Goal: Communication & Community: Answer question/provide support

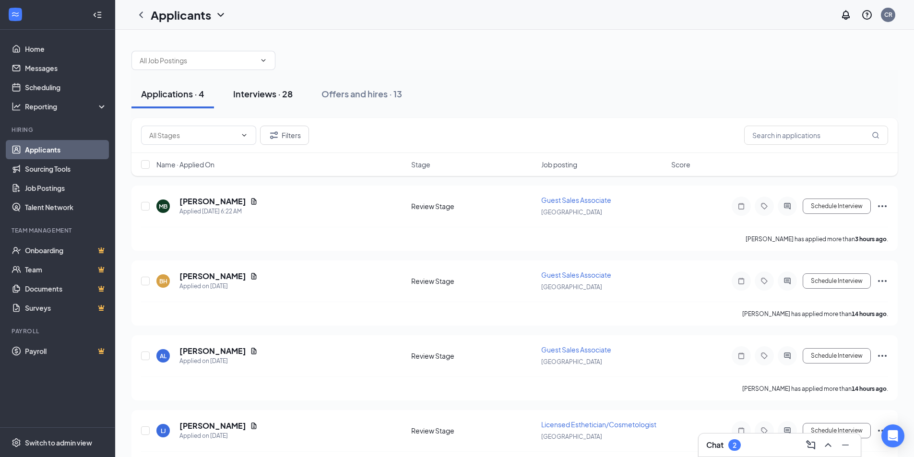
click at [256, 91] on div "Interviews · 28" at bounding box center [262, 94] width 59 height 12
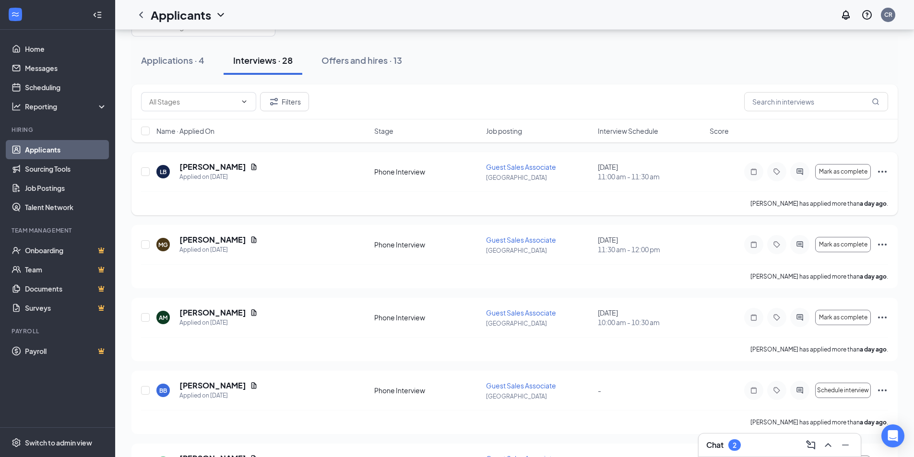
scroll to position [48, 0]
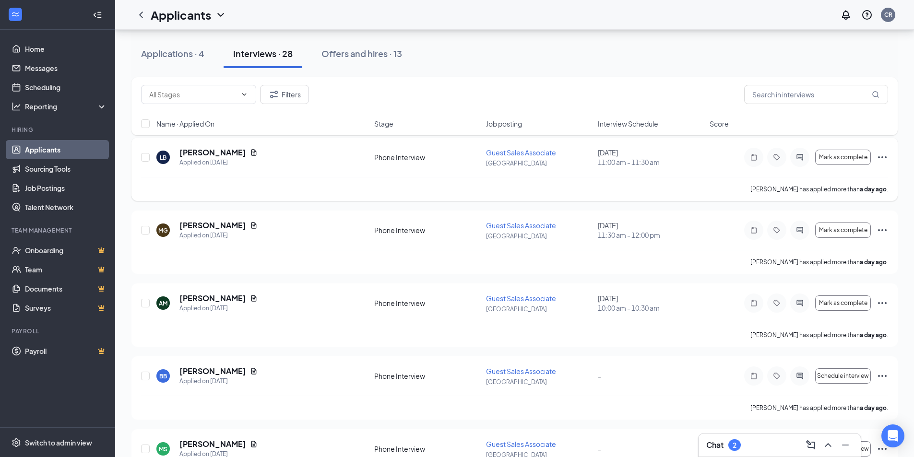
click at [881, 154] on icon "Ellipses" at bounding box center [882, 158] width 12 height 12
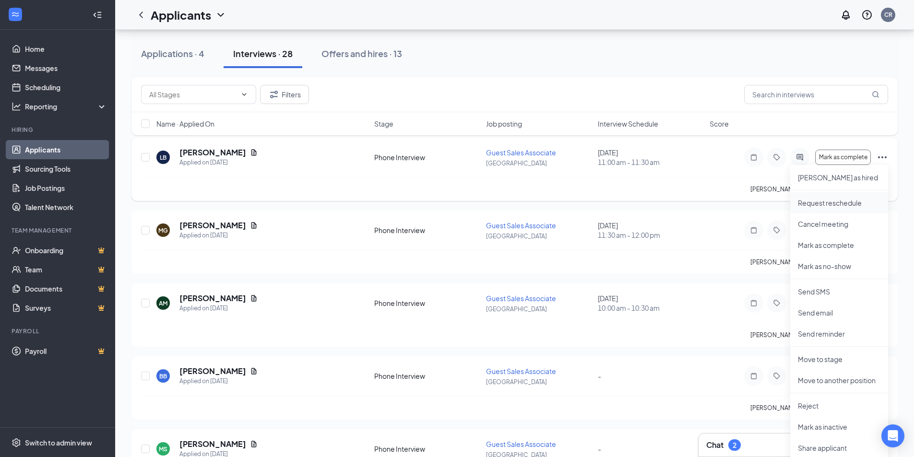
click at [853, 201] on p "Request reschedule" at bounding box center [839, 203] width 82 height 10
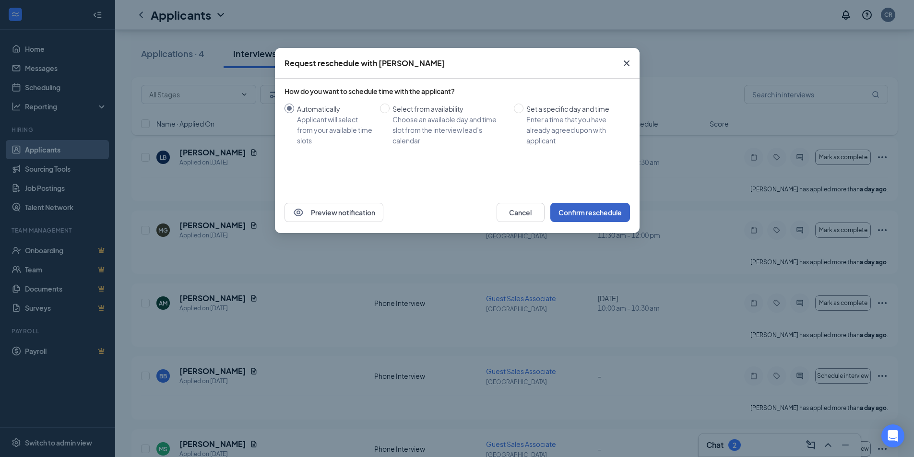
click at [600, 217] on button "Confirm reschedule" at bounding box center [590, 212] width 80 height 19
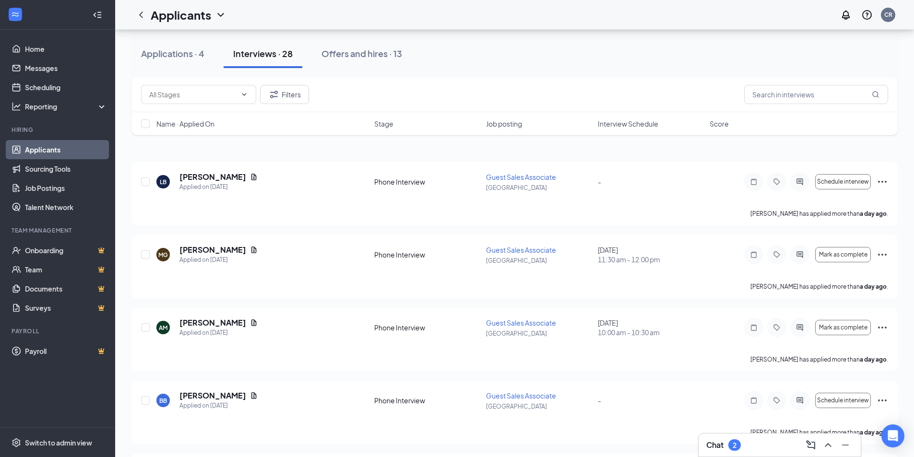
scroll to position [0, 0]
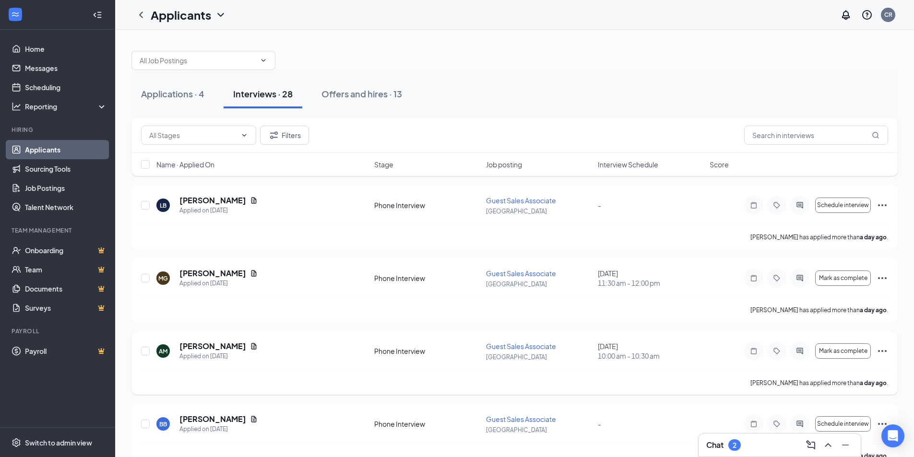
click at [881, 347] on icon "Ellipses" at bounding box center [882, 351] width 12 height 12
click at [844, 397] on p "Request reschedule" at bounding box center [839, 397] width 82 height 10
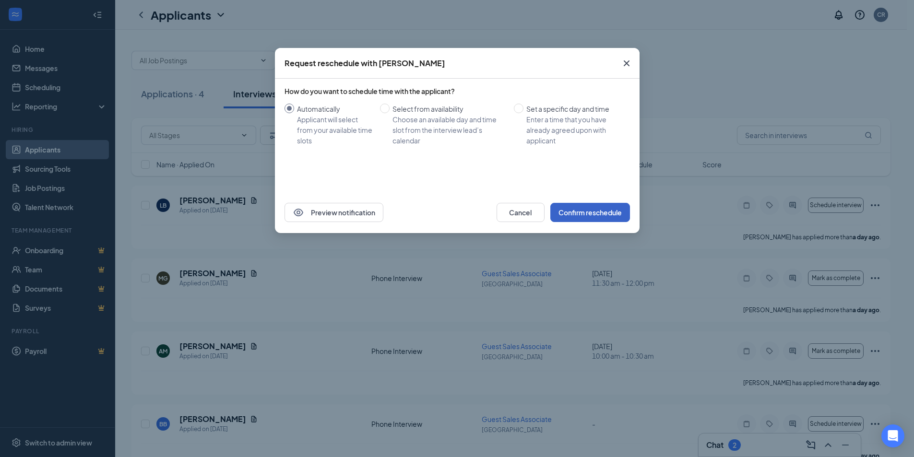
click at [592, 219] on button "Confirm reschedule" at bounding box center [590, 212] width 80 height 19
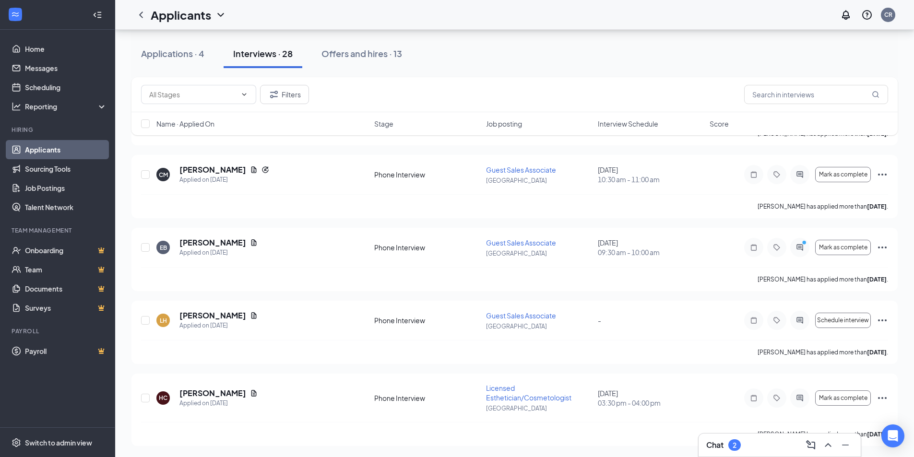
scroll to position [469, 0]
click at [879, 247] on icon "Ellipses" at bounding box center [882, 247] width 9 height 2
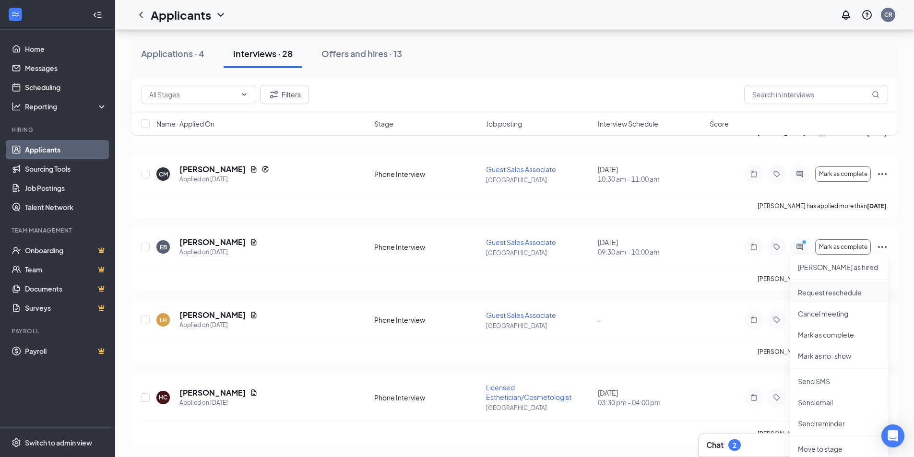
click at [849, 288] on p "Request reschedule" at bounding box center [839, 293] width 82 height 10
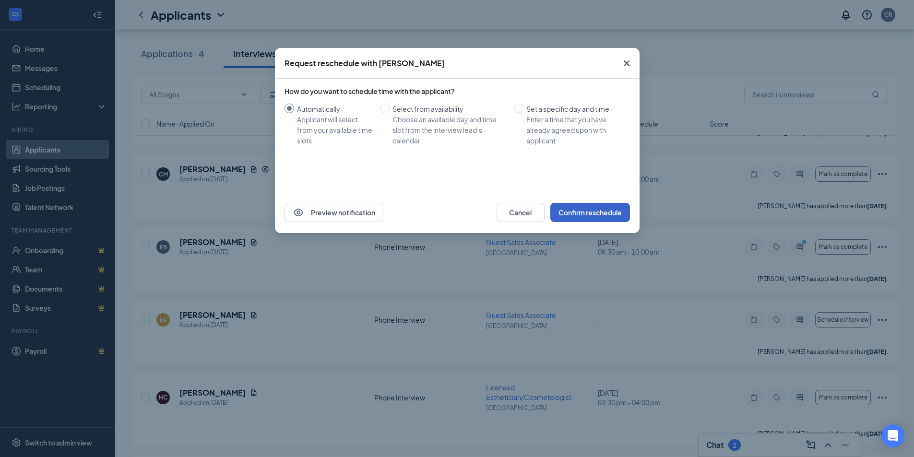
click at [613, 214] on button "Confirm reschedule" at bounding box center [590, 212] width 80 height 19
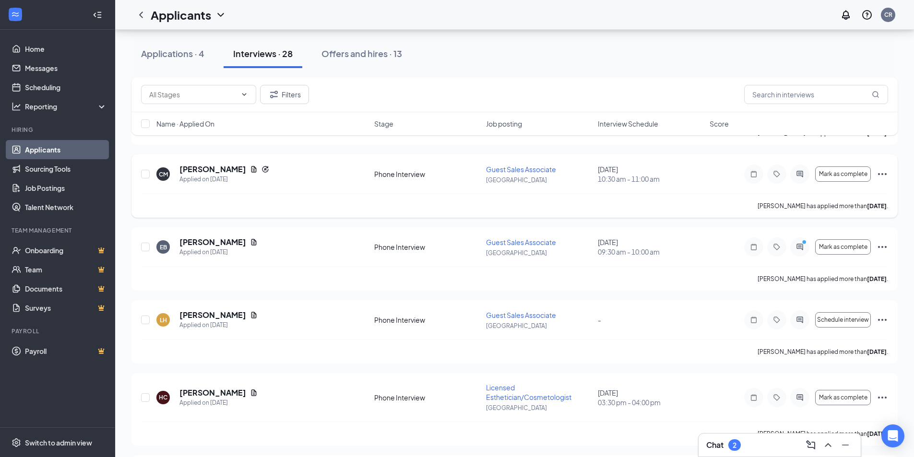
click at [880, 173] on icon "Ellipses" at bounding box center [882, 174] width 12 height 12
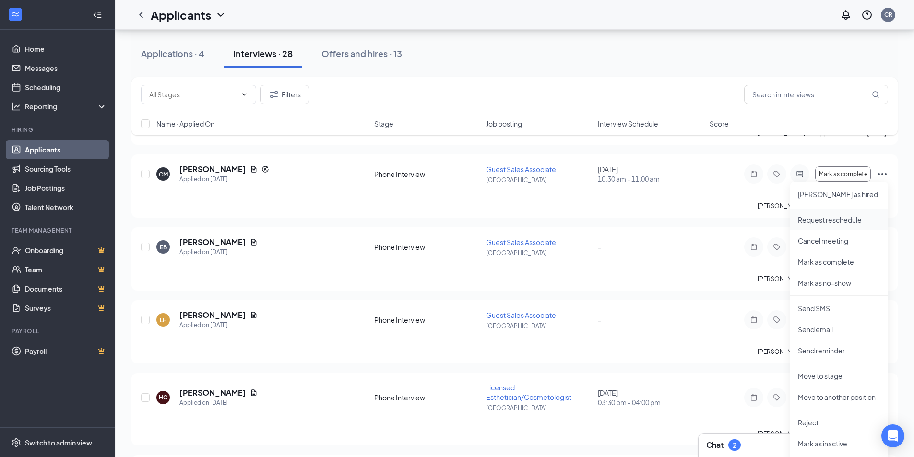
click at [842, 224] on li "Request reschedule" at bounding box center [839, 219] width 98 height 21
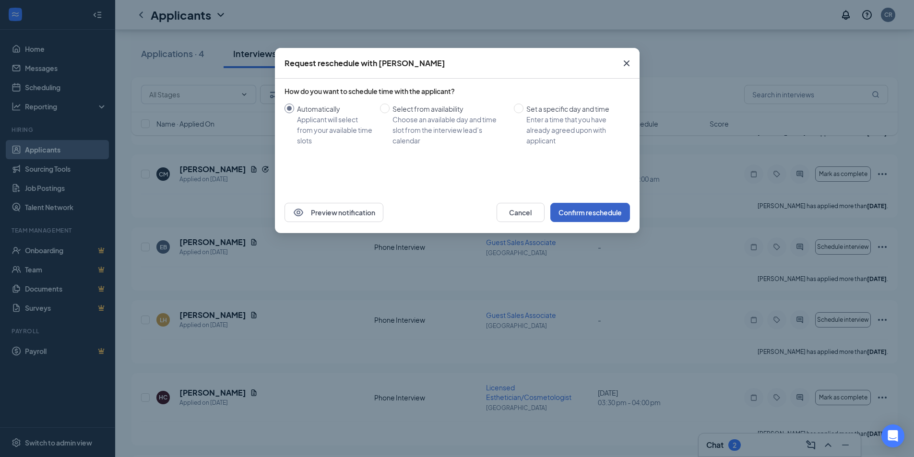
click at [585, 211] on button "Confirm reschedule" at bounding box center [590, 212] width 80 height 19
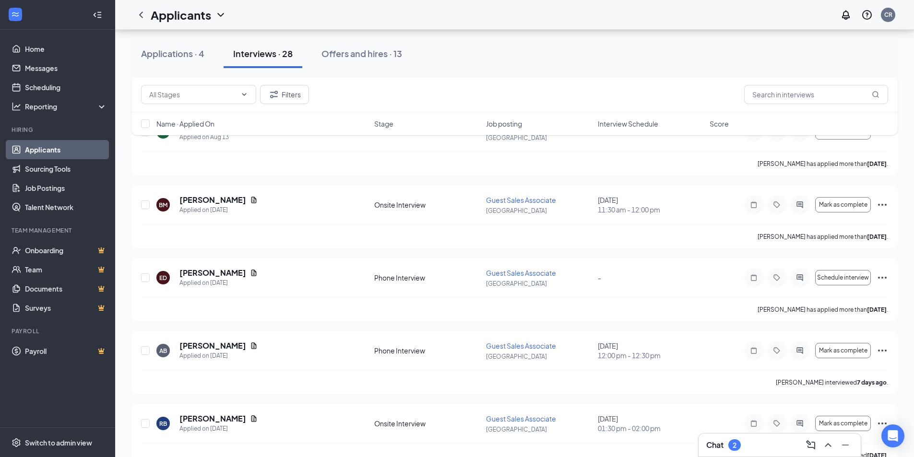
scroll to position [1524, 0]
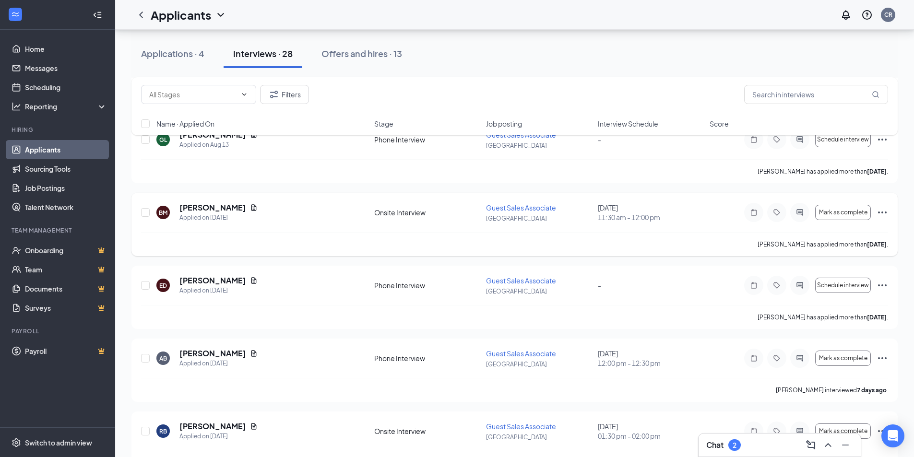
click at [879, 211] on icon "Ellipses" at bounding box center [882, 213] width 12 height 12
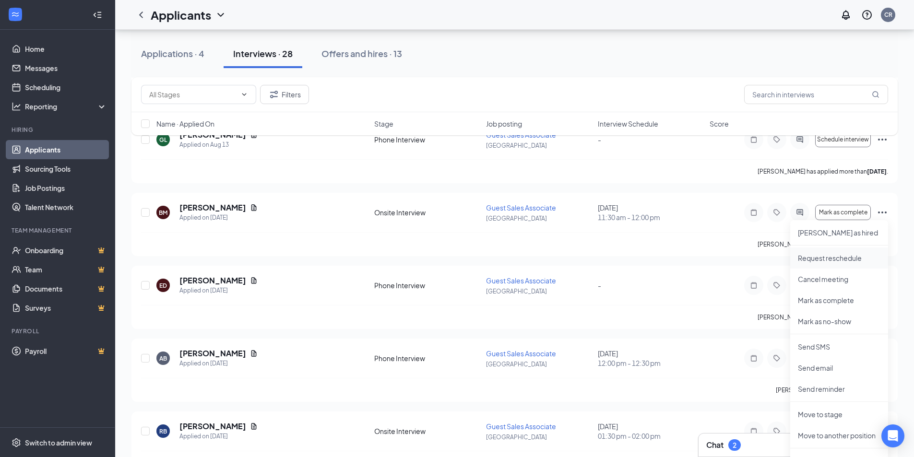
click at [844, 258] on p "Request reschedule" at bounding box center [839, 258] width 82 height 10
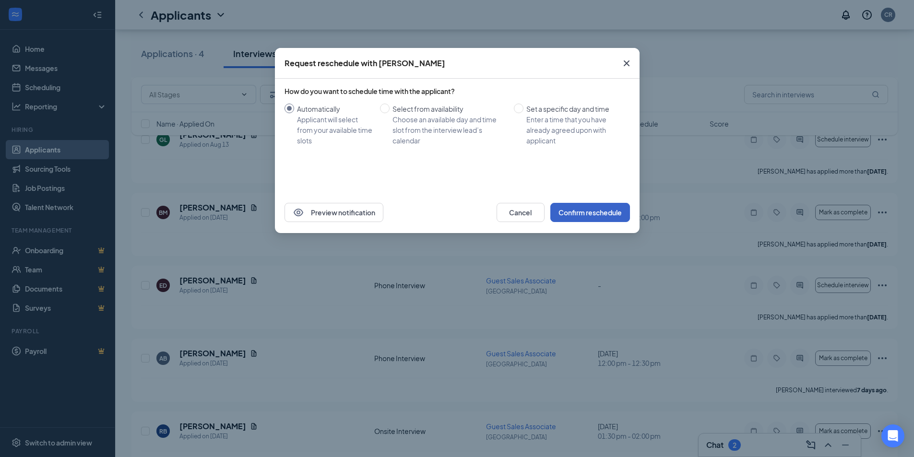
click at [608, 212] on button "Confirm reschedule" at bounding box center [590, 212] width 80 height 19
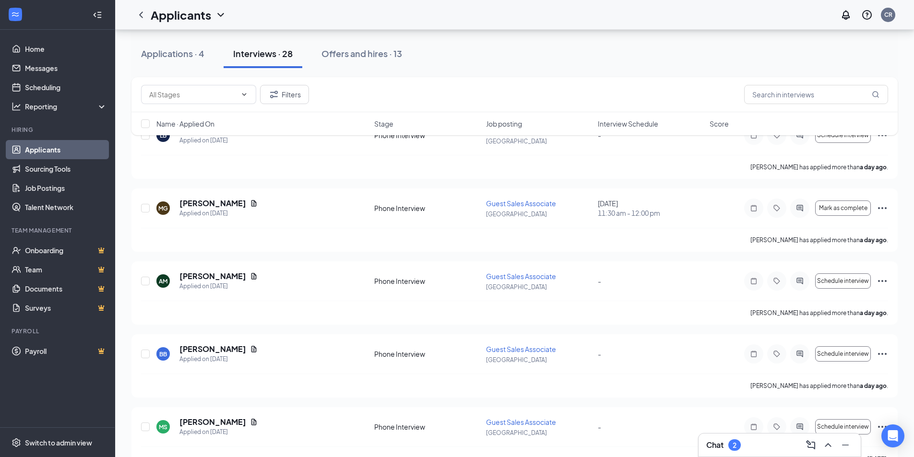
scroll to position [0, 0]
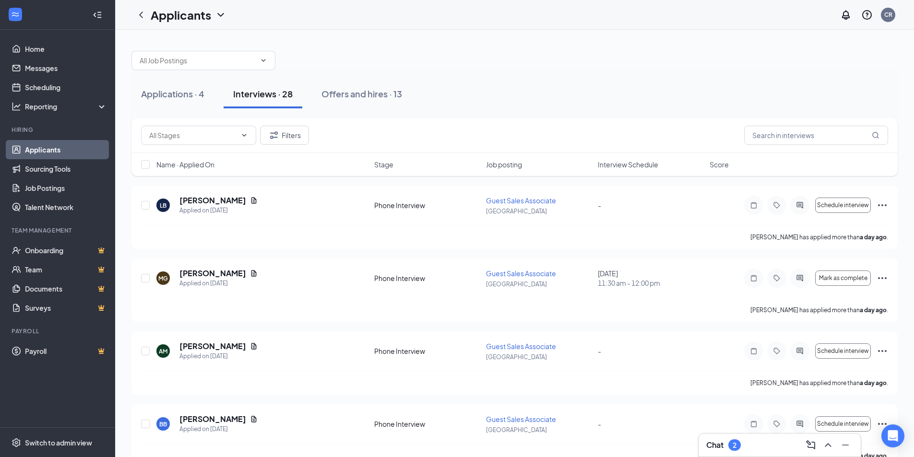
click at [749, 438] on div "Chat 2" at bounding box center [779, 444] width 147 height 15
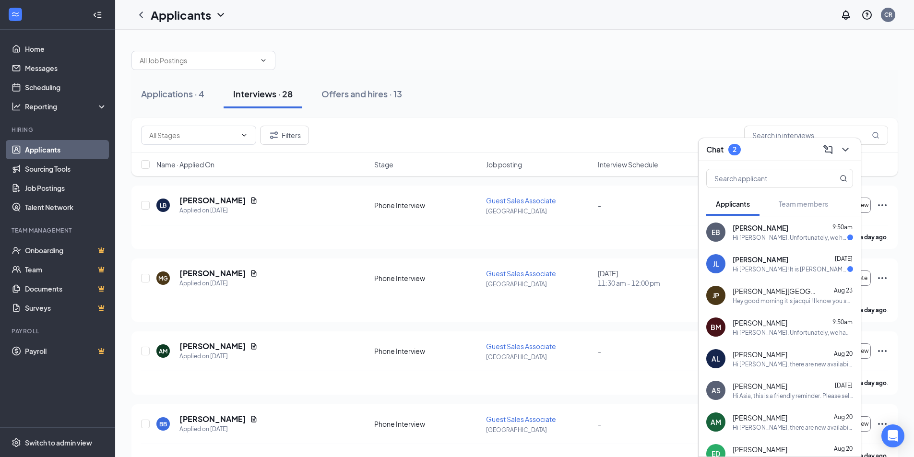
click at [771, 320] on span "[PERSON_NAME]" at bounding box center [759, 323] width 55 height 10
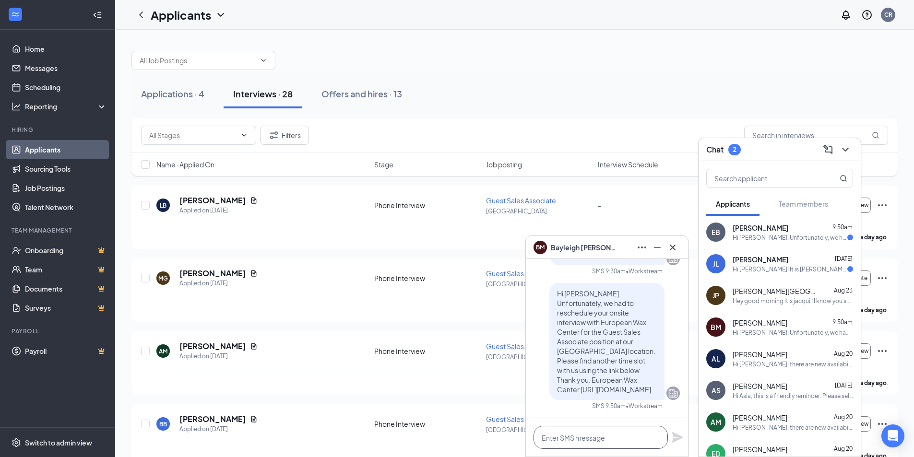
click at [587, 434] on textarea at bounding box center [600, 437] width 134 height 23
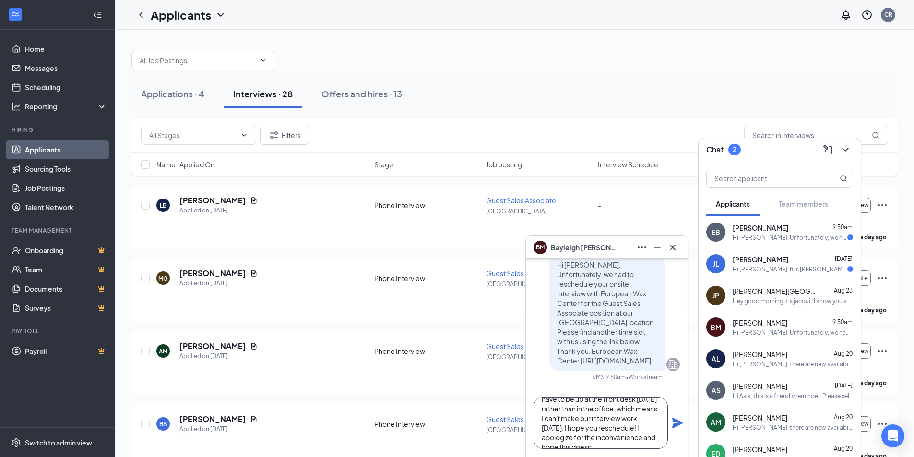
scroll to position [39, 0]
type textarea "Hi [PERSON_NAME]! We've got a bug goin' around here and I am going to have to b…"
click at [674, 420] on icon "Plane" at bounding box center [677, 423] width 11 height 11
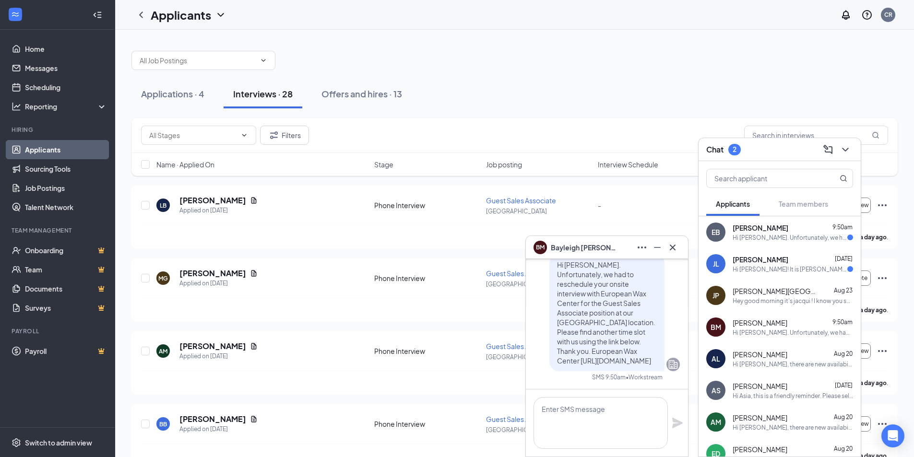
scroll to position [0, 0]
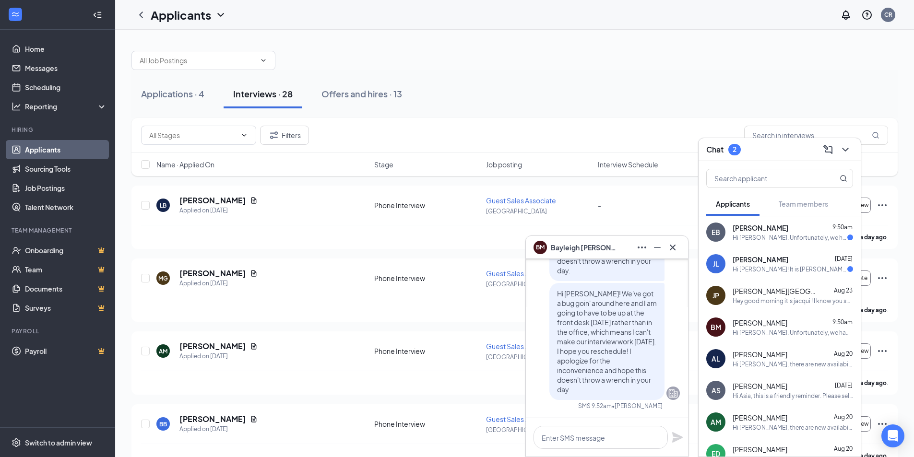
click at [804, 235] on div "Hi [PERSON_NAME]. Unfortunately, we had to reschedule your 30 minute phone inte…" at bounding box center [789, 238] width 115 height 8
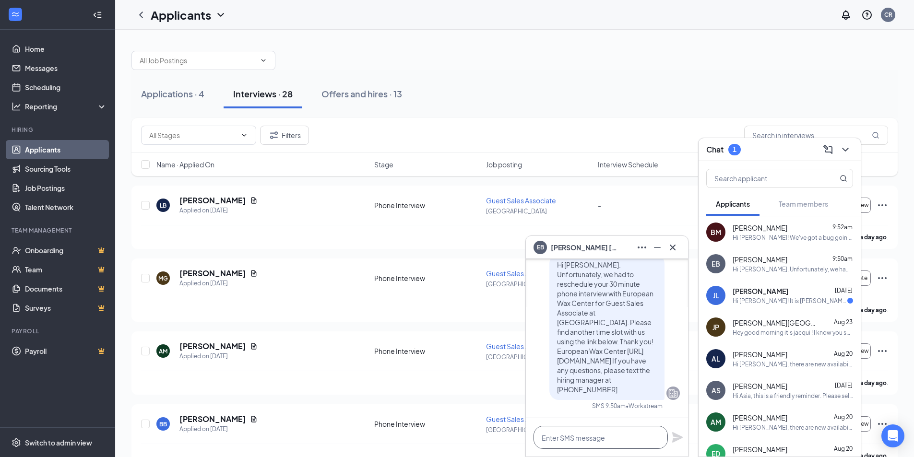
click at [599, 434] on textarea at bounding box center [600, 437] width 134 height 23
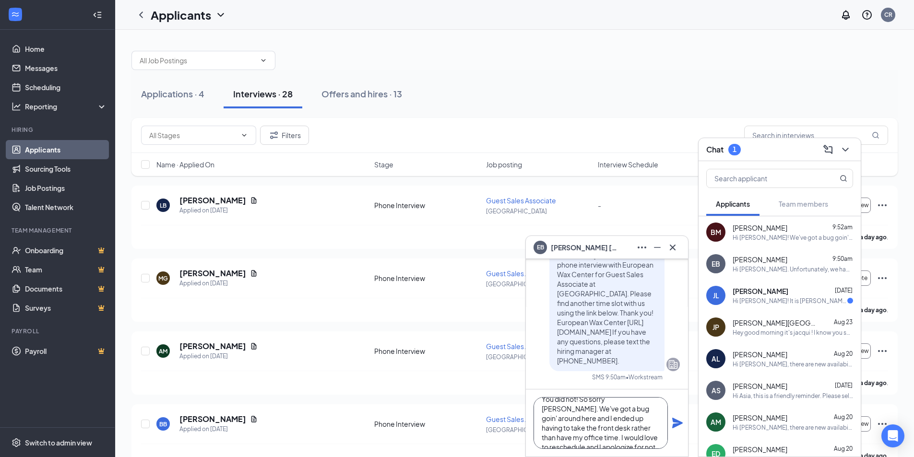
scroll to position [20, 0]
type textarea "You did not! So sorry [PERSON_NAME]. We've got a bug goin' around here and I en…"
click at [679, 422] on icon "Plane" at bounding box center [677, 423] width 11 height 11
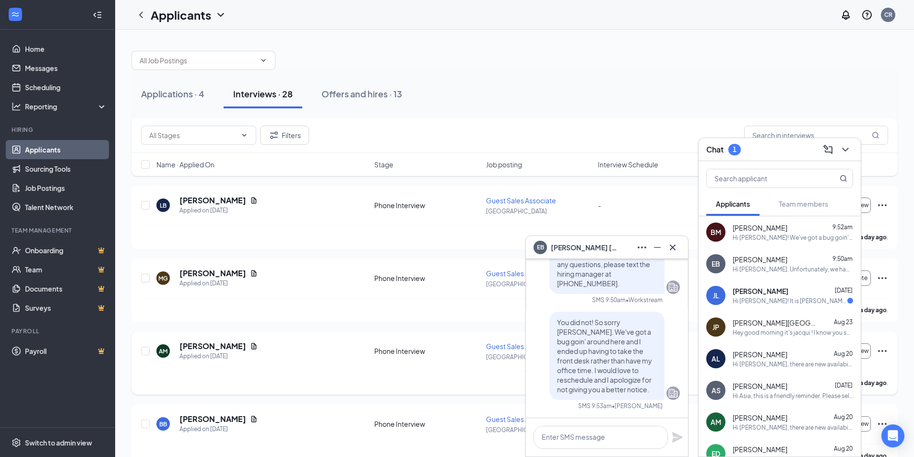
scroll to position [0, 0]
click at [847, 153] on icon "ChevronDown" at bounding box center [845, 150] width 12 height 12
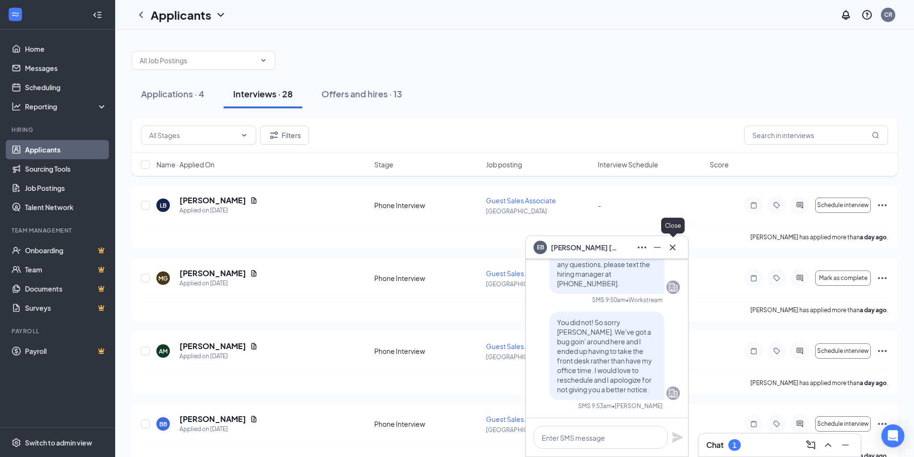
click at [676, 245] on icon "Cross" at bounding box center [673, 248] width 12 height 12
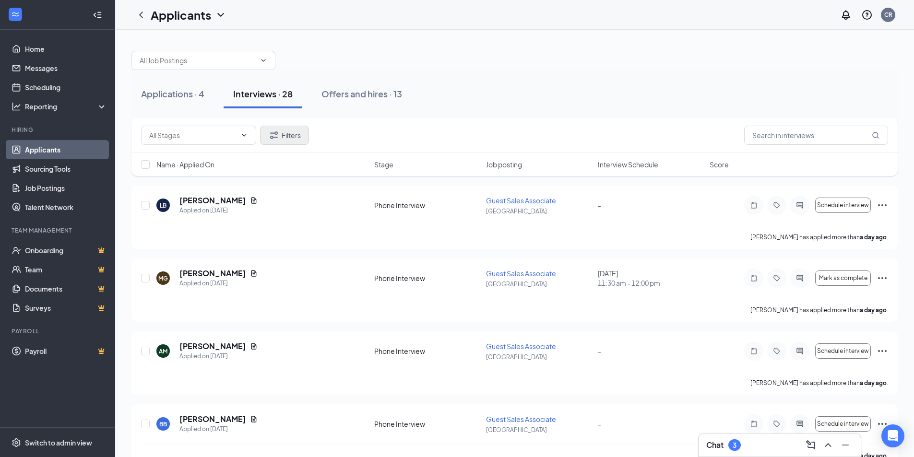
scroll to position [48, 0]
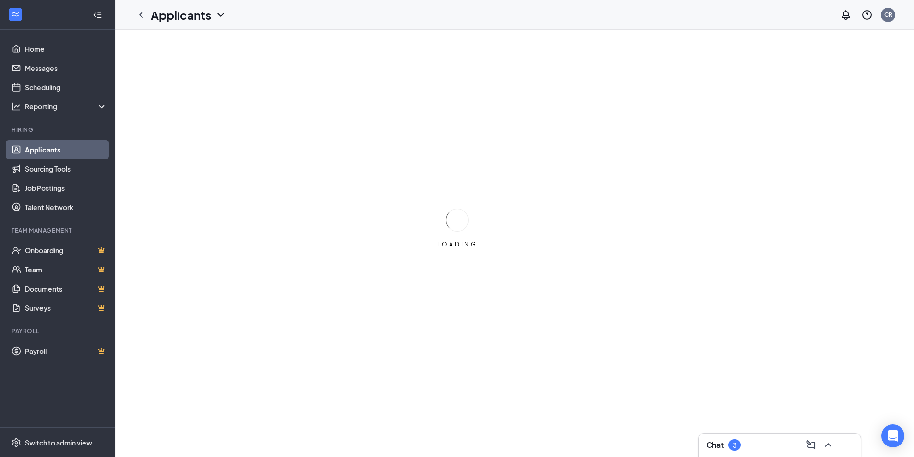
click at [755, 444] on div "Chat 3" at bounding box center [779, 444] width 147 height 15
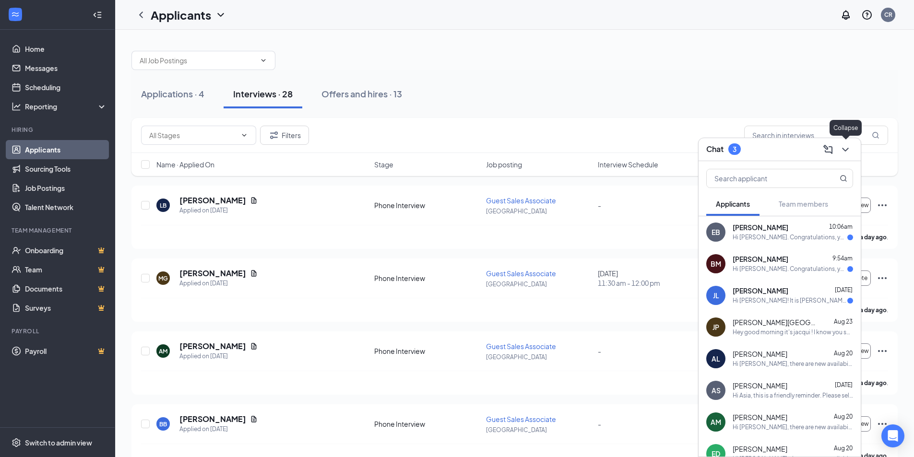
click at [843, 145] on icon "ChevronDown" at bounding box center [845, 150] width 12 height 12
